Goal: Connect with others: Connect with other users

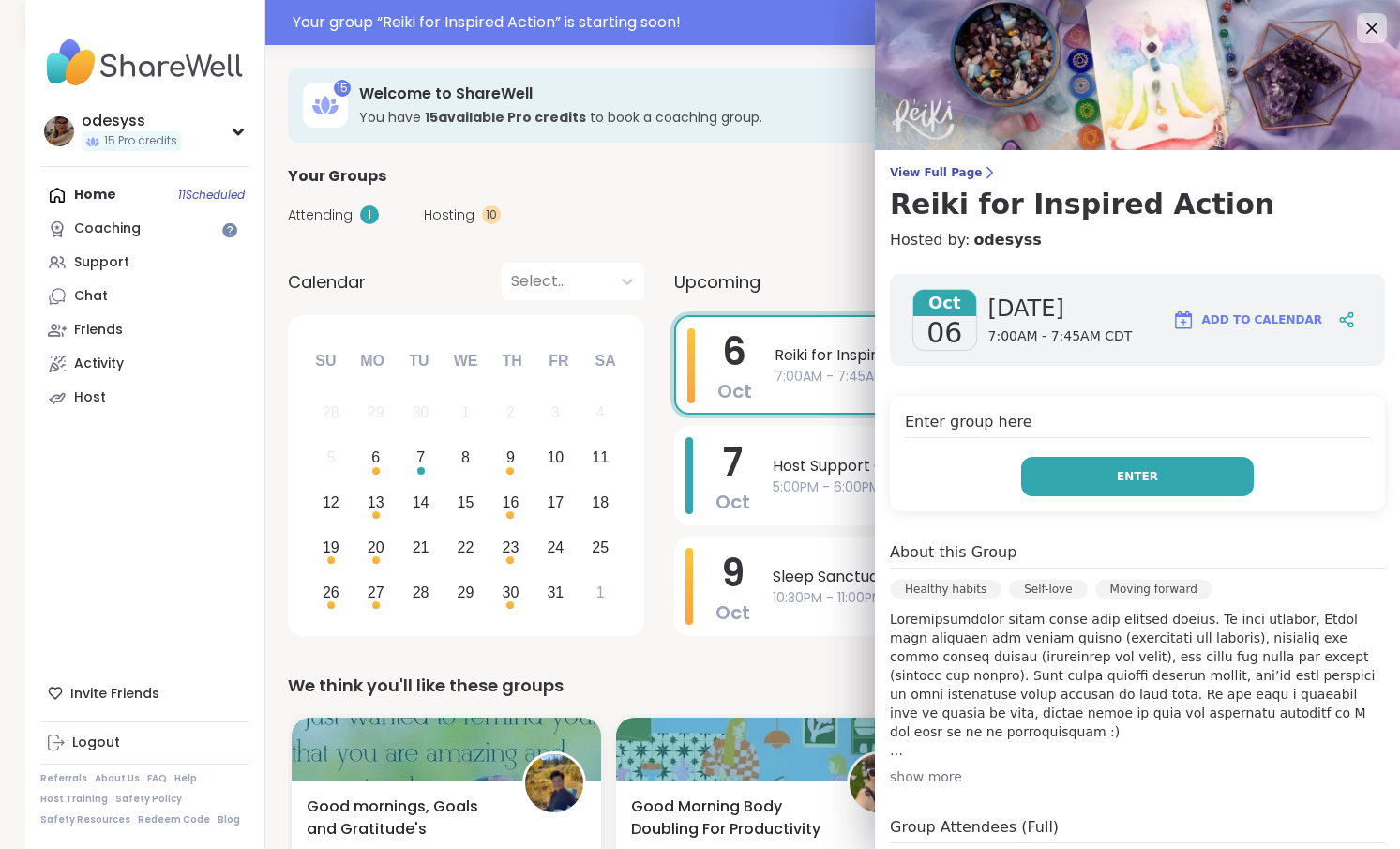
click at [1181, 479] on button "Enter" at bounding box center [1137, 477] width 232 height 39
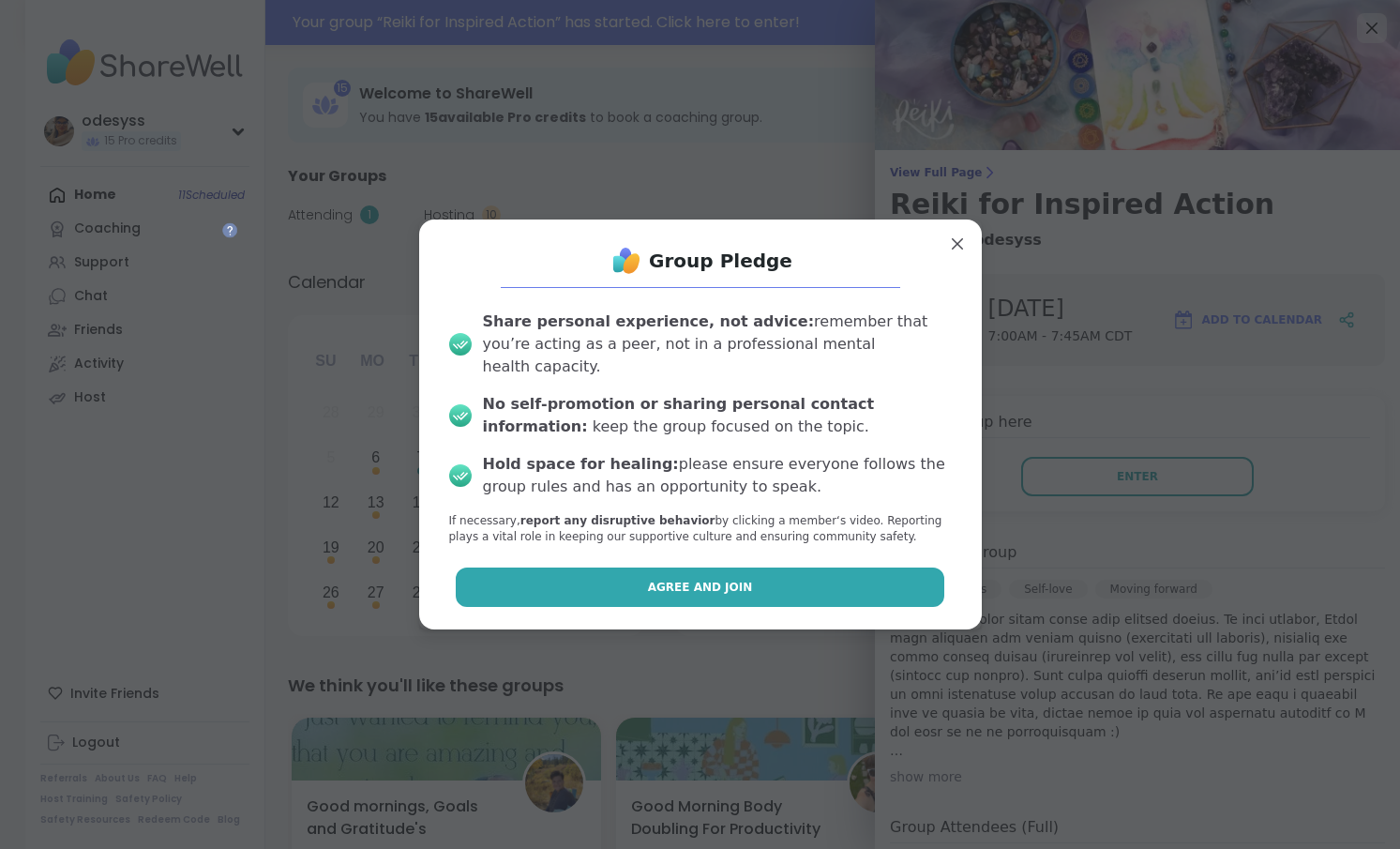
click at [779, 567] on button "Agree and Join" at bounding box center [700, 586] width 488 height 39
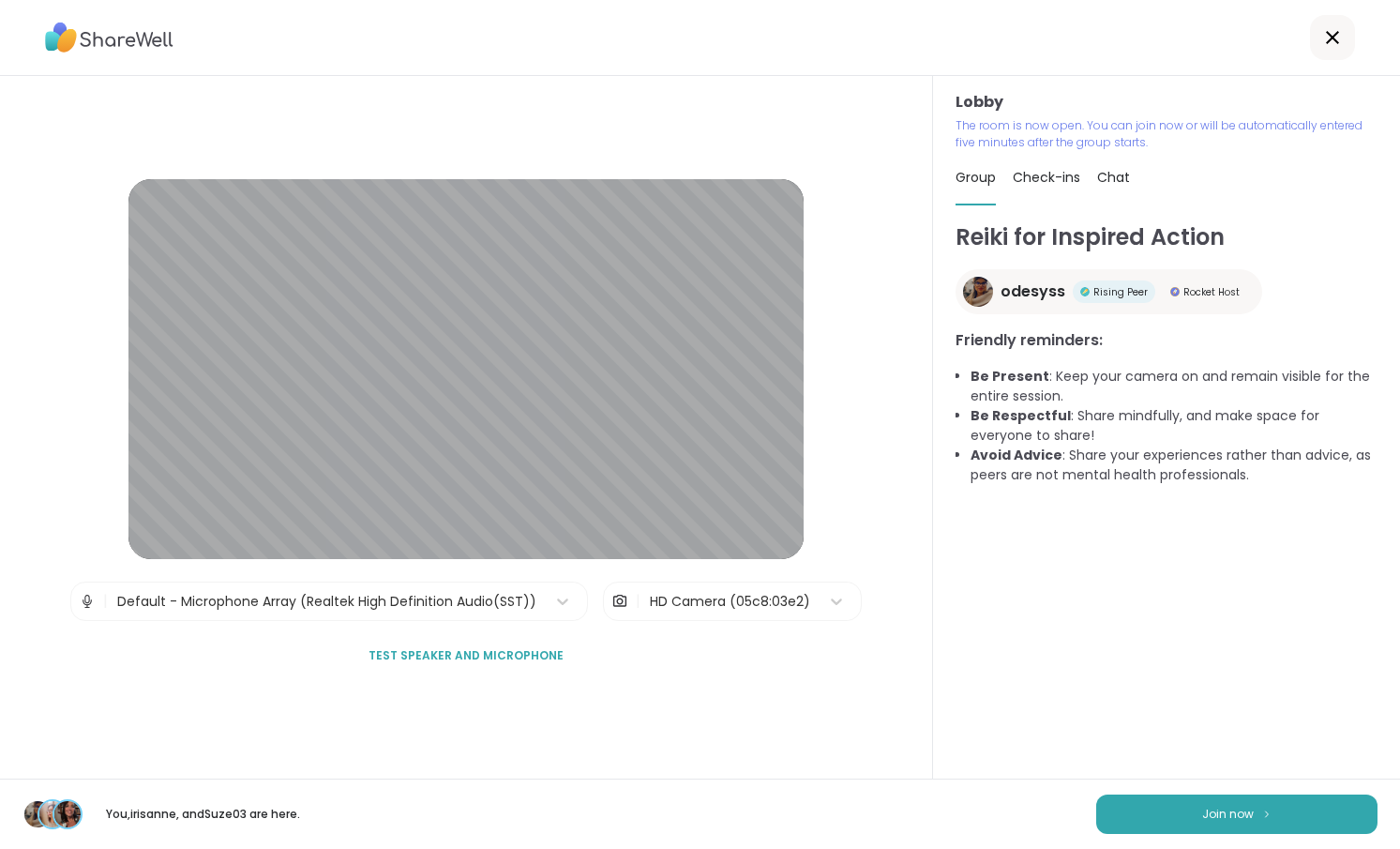
click at [903, 678] on div "Lobby | Default - Microphone Array (Realtek High Definition Audio(SST)) | HD Ca…" at bounding box center [466, 427] width 932 height 702
click at [1225, 820] on span "Join now" at bounding box center [1227, 813] width 52 height 17
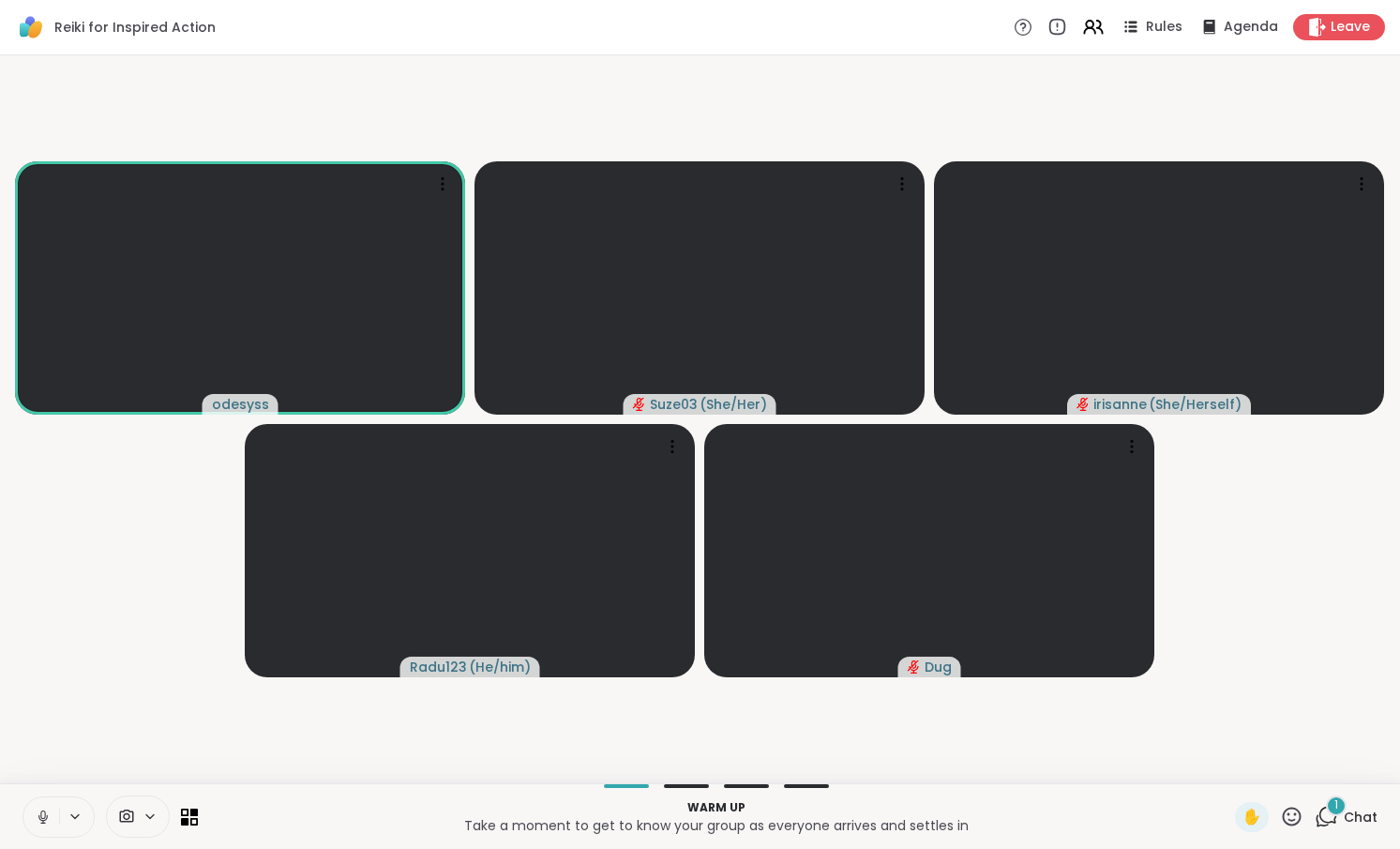
click at [1307, 435] on video-player-container "odesyss Suze03 ( She/Her ) irisanne ( She/Herself ) Radu123 ( He/him ) Dug" at bounding box center [700, 419] width 1377 height 713
click at [1145, 28] on span "Rules" at bounding box center [1165, 27] width 39 height 19
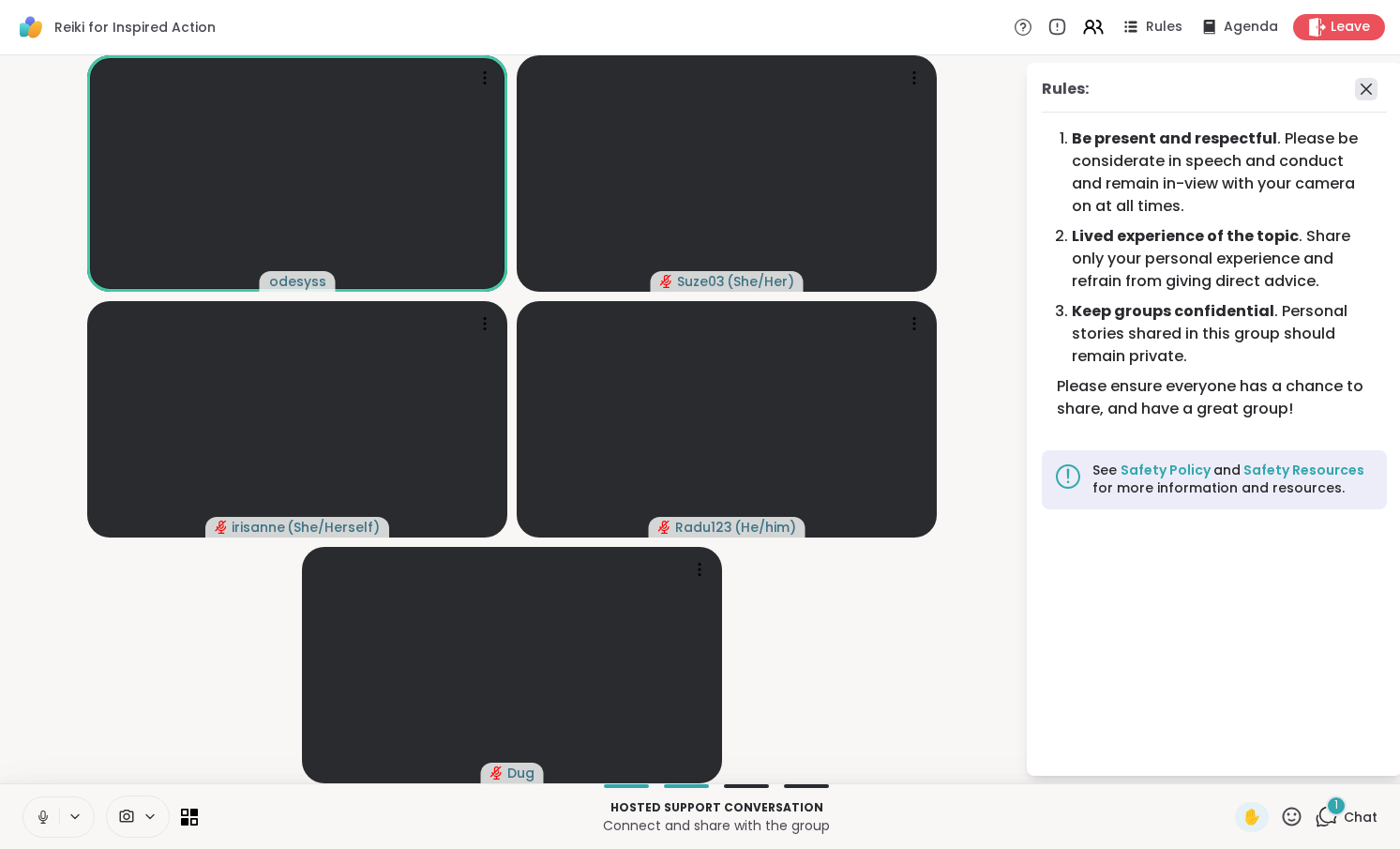
click at [1364, 94] on icon at bounding box center [1365, 88] width 22 height 22
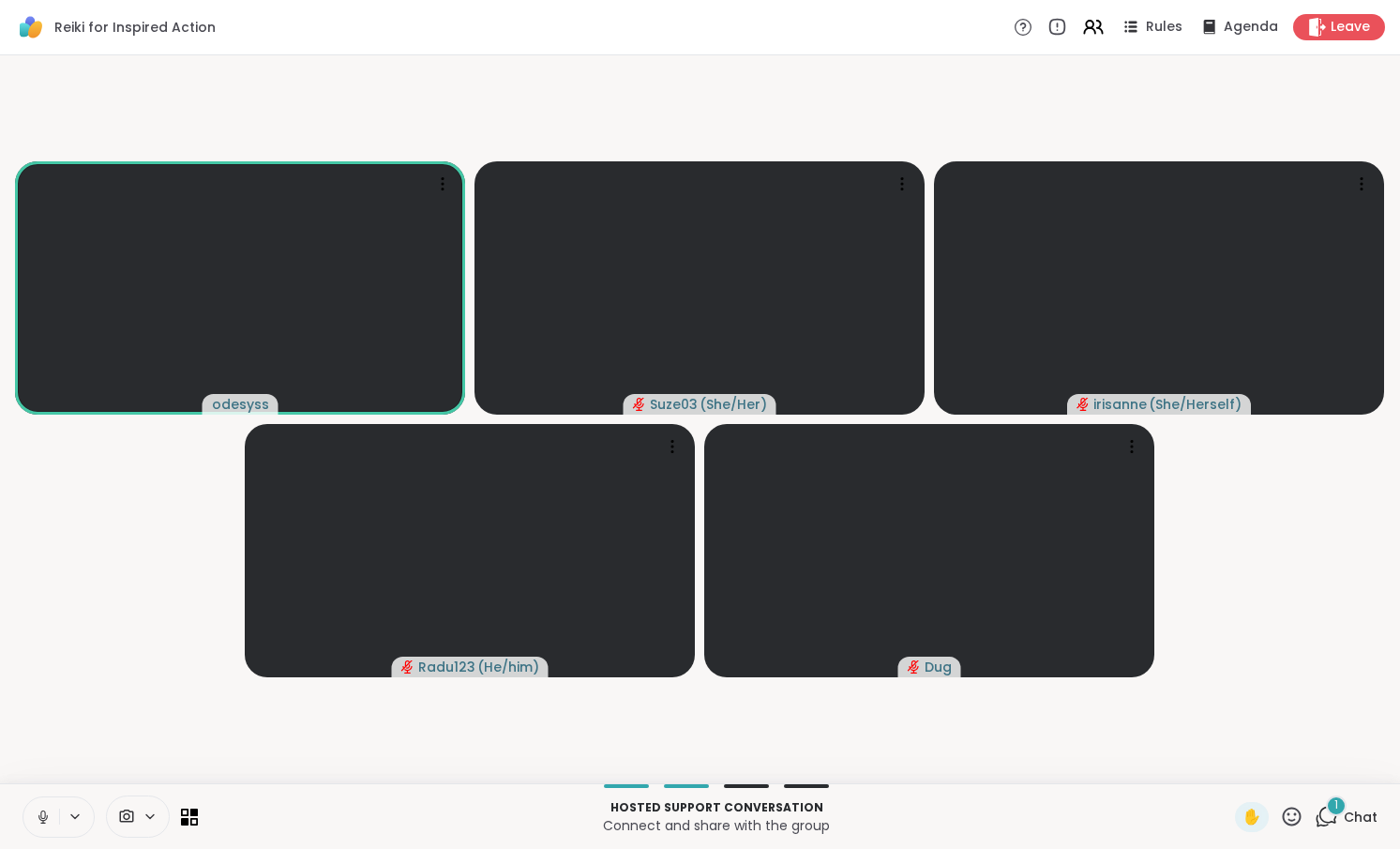
click at [1324, 824] on div "1 Chat" at bounding box center [1346, 816] width 63 height 30
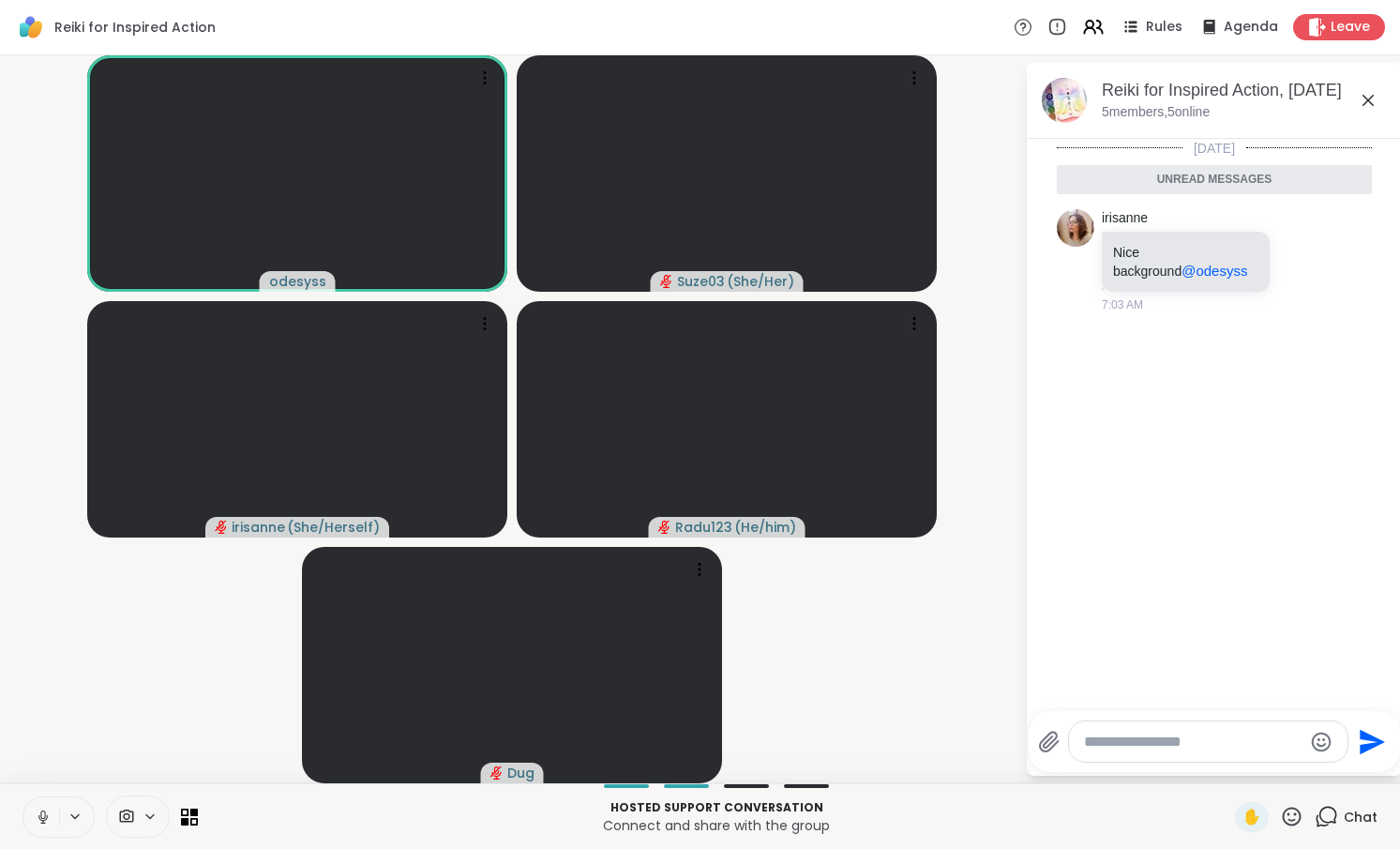
click at [1364, 106] on icon at bounding box center [1367, 100] width 22 height 22
